Goal: Task Accomplishment & Management: Use online tool/utility

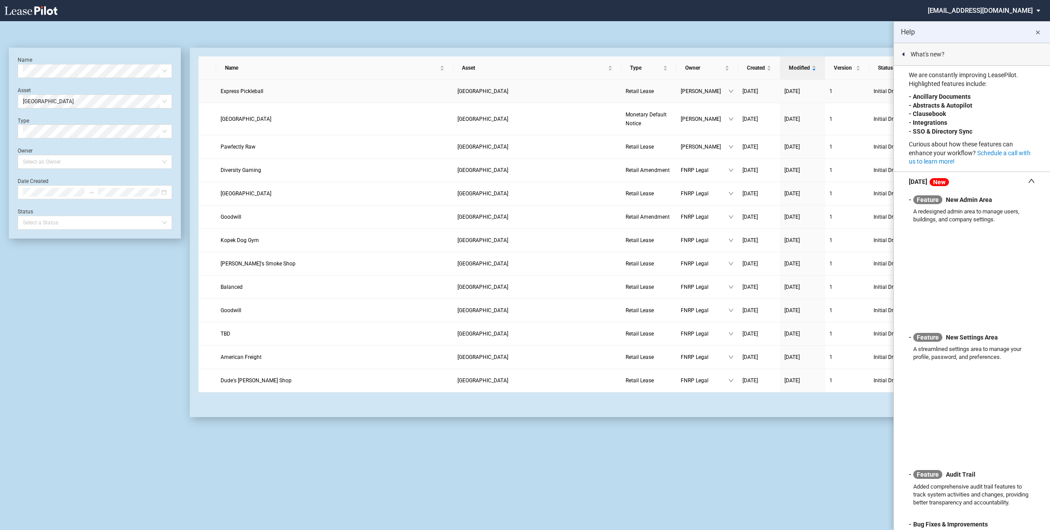
click at [254, 93] on span "Express Pickleball" at bounding box center [241, 91] width 43 height 6
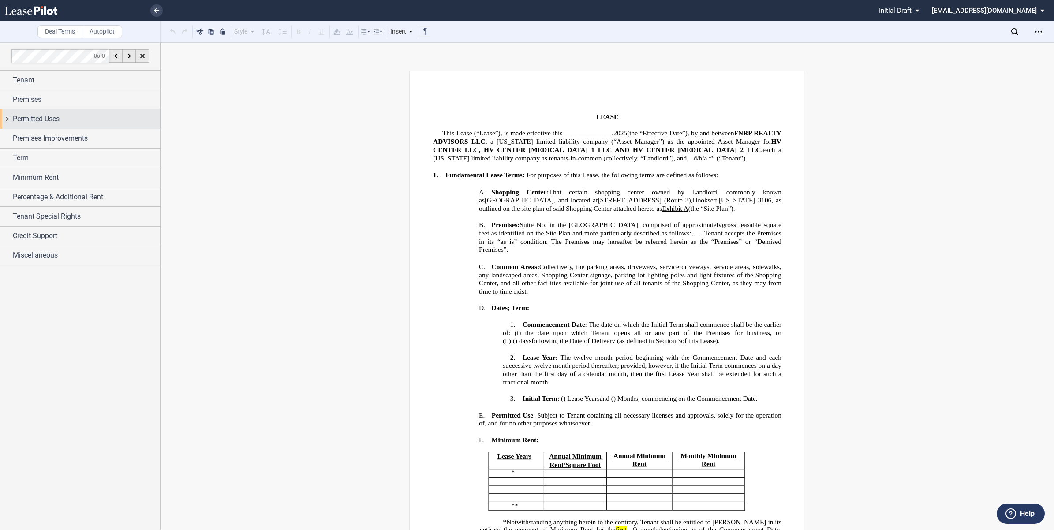
click at [4, 118] on div "Permitted Uses" at bounding box center [80, 118] width 160 height 19
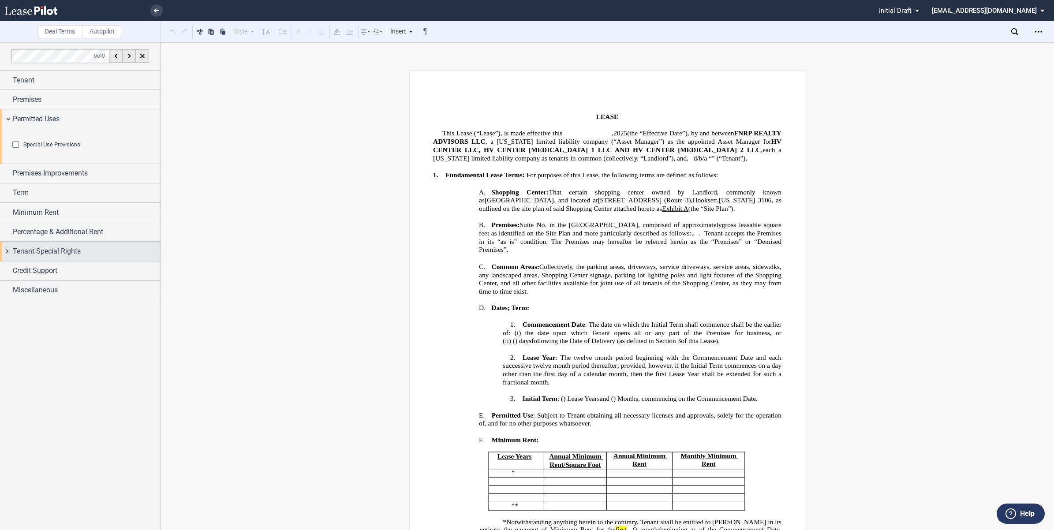
click at [4, 261] on div "Tenant Special Rights" at bounding box center [80, 251] width 160 height 19
click at [18, 273] on div "Exclusive Use" at bounding box center [16, 269] width 9 height 9
click at [15, 273] on div "Exclusive Use" at bounding box center [16, 269] width 9 height 9
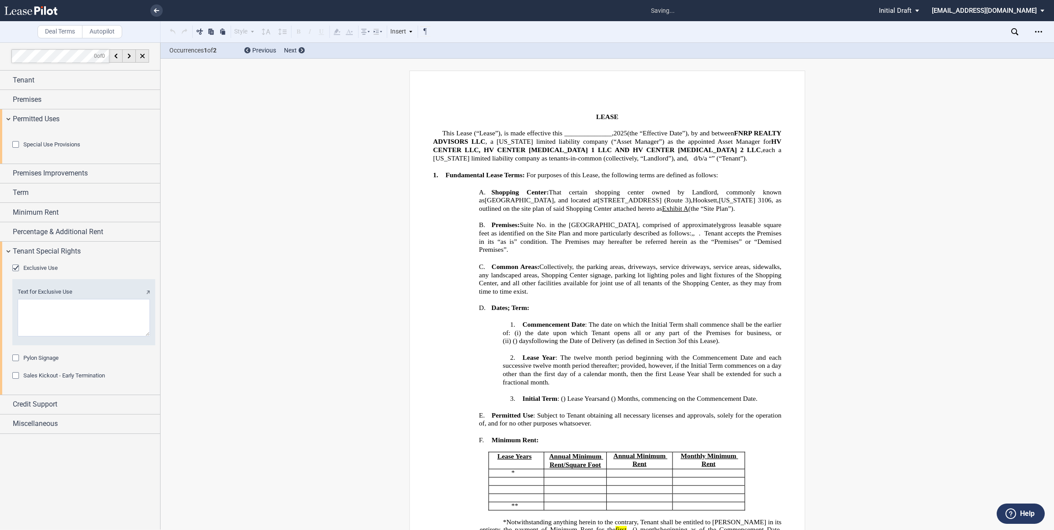
click at [27, 336] on textarea "Text for Exclusive Use" at bounding box center [84, 317] width 132 height 37
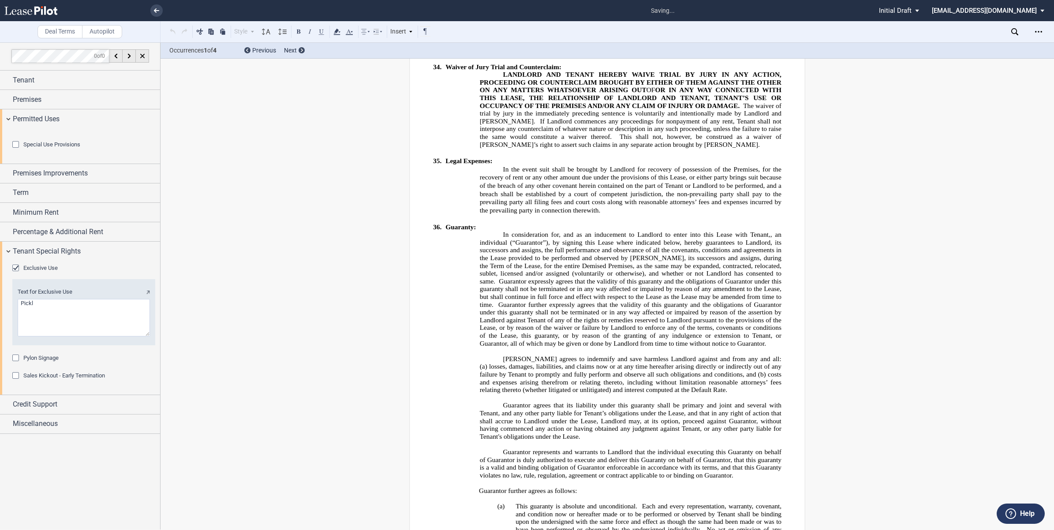
scroll to position [8116, 0]
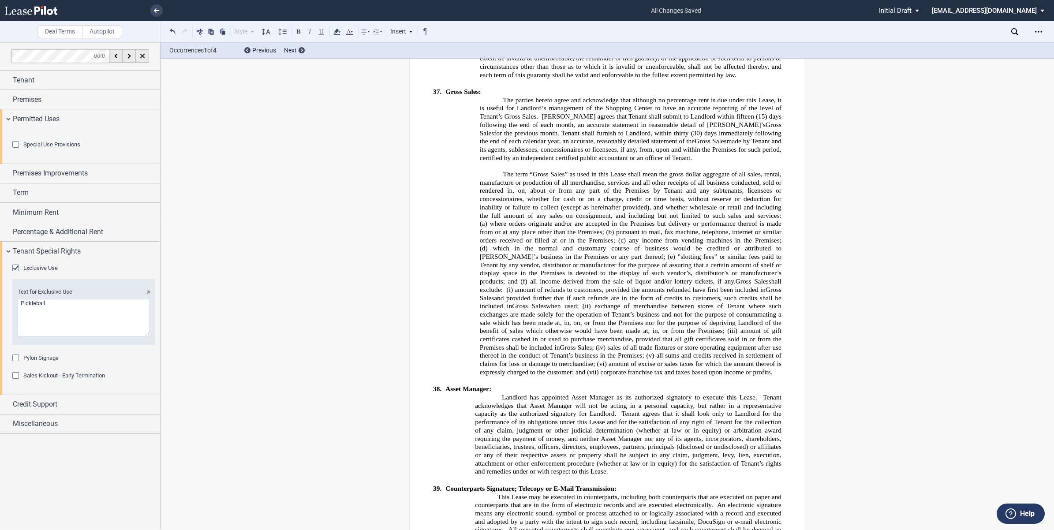
click at [63, 336] on textarea "Text for Exclusive Use" at bounding box center [84, 317] width 132 height 37
type textarea "Pickleball Use"
click at [141, 363] on div "Pylon Signage" at bounding box center [83, 358] width 143 height 9
drag, startPoint x: 442, startPoint y: 219, endPoint x: 816, endPoint y: 450, distance: 439.7
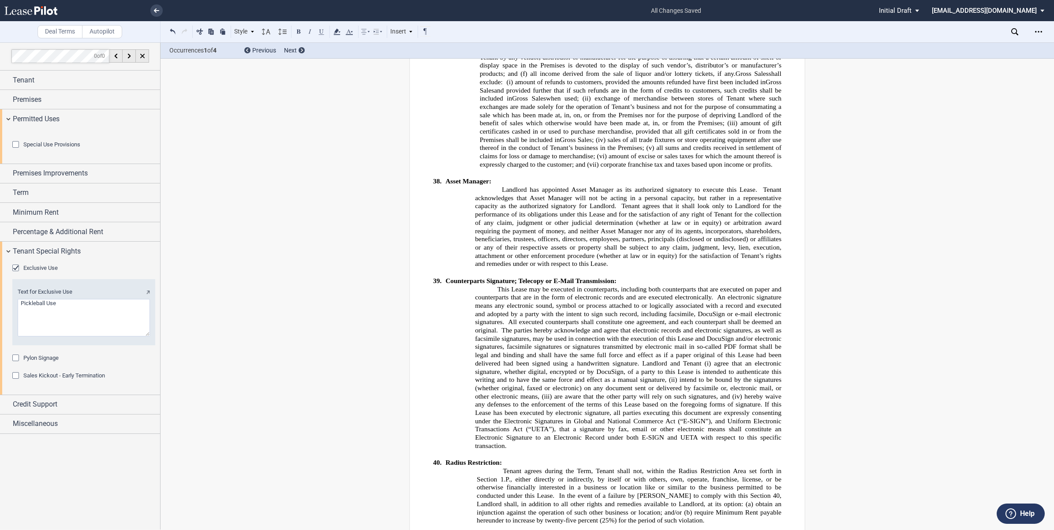
scroll to position [8458, 0]
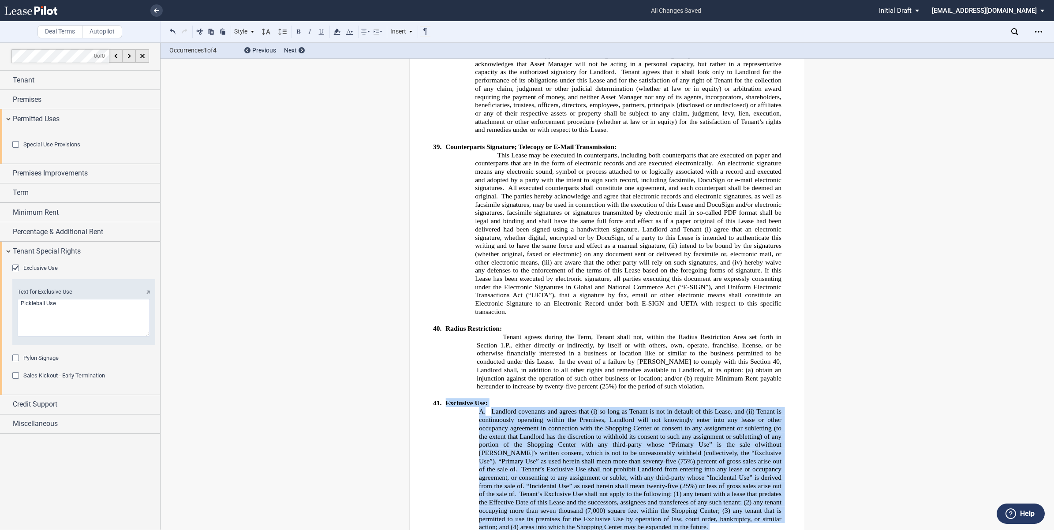
drag, startPoint x: 444, startPoint y: 163, endPoint x: 784, endPoint y: 308, distance: 369.9
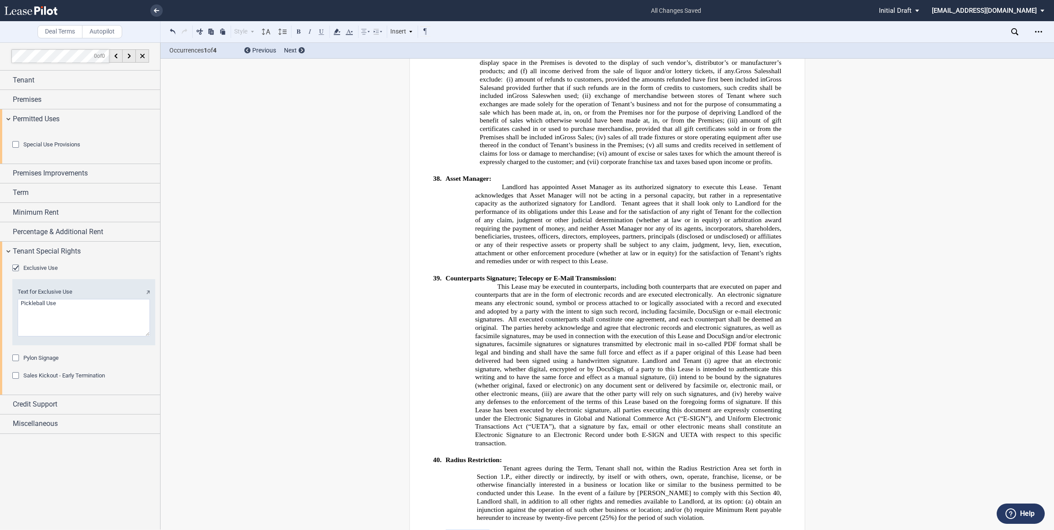
scroll to position [8385, 0]
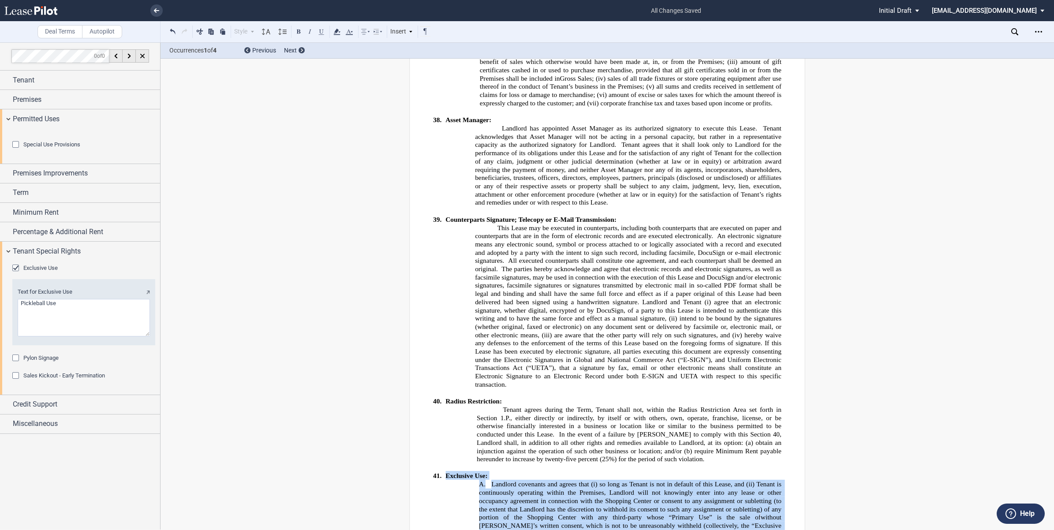
drag, startPoint x: 442, startPoint y: 208, endPoint x: 781, endPoint y: 380, distance: 380.0
drag, startPoint x: 781, startPoint y: 380, endPoint x: 735, endPoint y: 347, distance: 56.6
copy div "Exclusive Use: !!SET_LEVEL_1!! !!LEASE_LEVEL_2!! A. Landlord covenants and agre…"
